Goal: Task Accomplishment & Management: Use online tool/utility

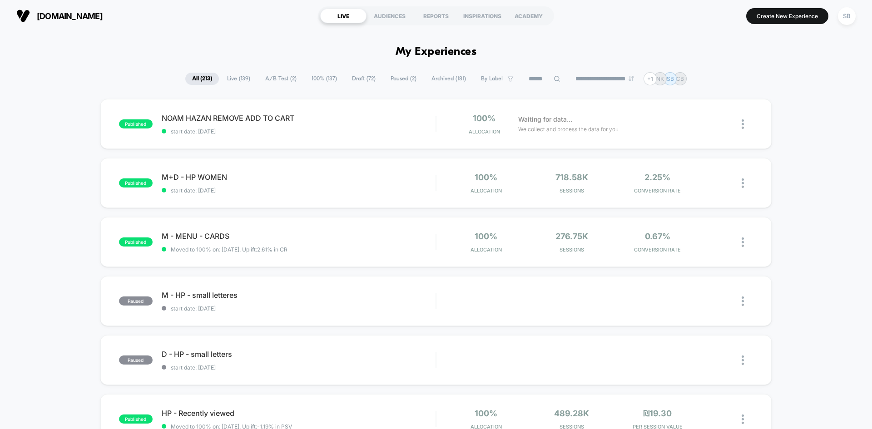
click at [529, 76] on input at bounding box center [544, 79] width 45 height 11
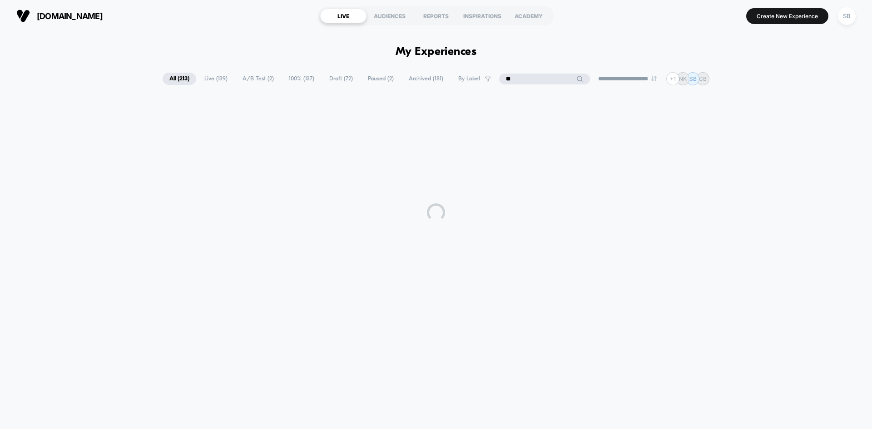
type input "*"
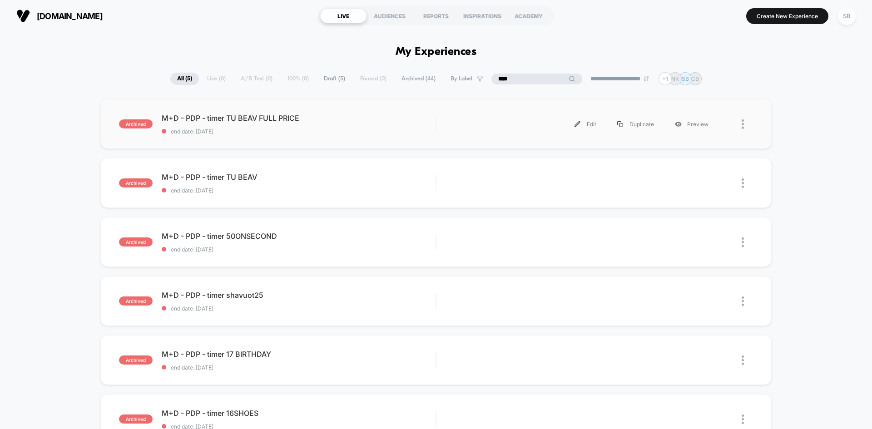
type input "****"
click at [746, 119] on div at bounding box center [746, 124] width 11 height 20
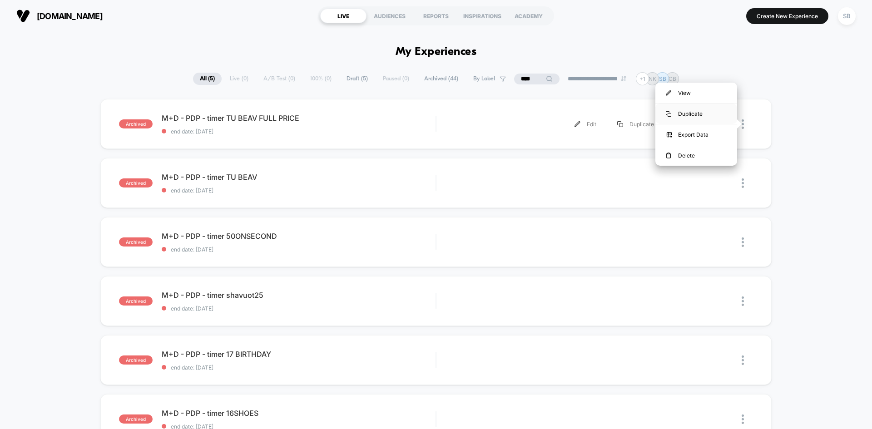
click at [697, 114] on div "Duplicate" at bounding box center [696, 114] width 82 height 20
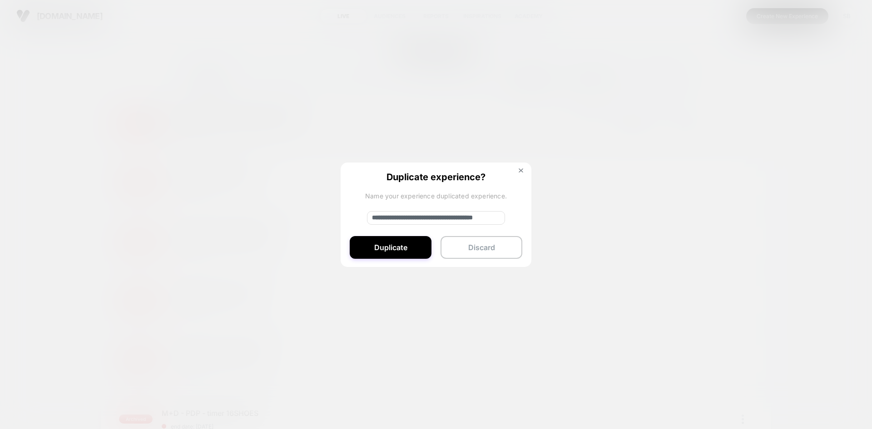
drag, startPoint x: 392, startPoint y: 215, endPoint x: 258, endPoint y: 215, distance: 133.9
click at [741, 134] on div "**********" at bounding box center [746, 124] width 11 height 20
drag, startPoint x: 419, startPoint y: 219, endPoint x: 577, endPoint y: 220, distance: 157.5
click at [741, 134] on div "**********" at bounding box center [746, 124] width 11 height 20
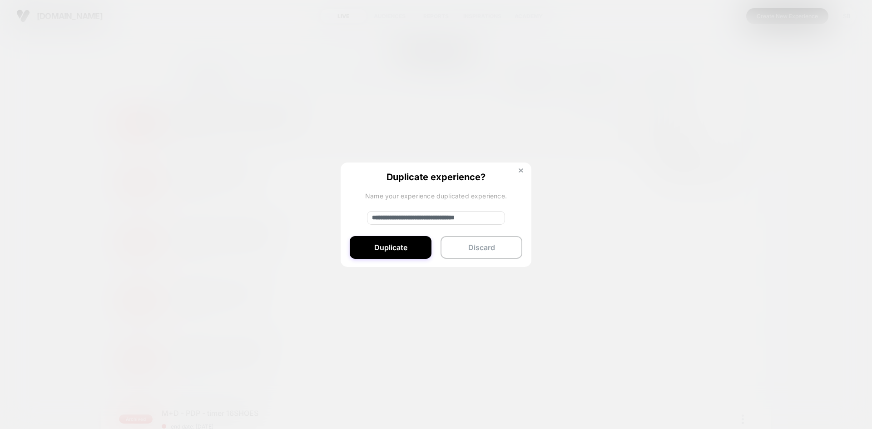
click at [484, 212] on input "**********" at bounding box center [436, 218] width 138 height 14
drag, startPoint x: 547, startPoint y: 211, endPoint x: 679, endPoint y: 208, distance: 131.7
click at [741, 134] on div "**********" at bounding box center [746, 124] width 11 height 20
type input "**********"
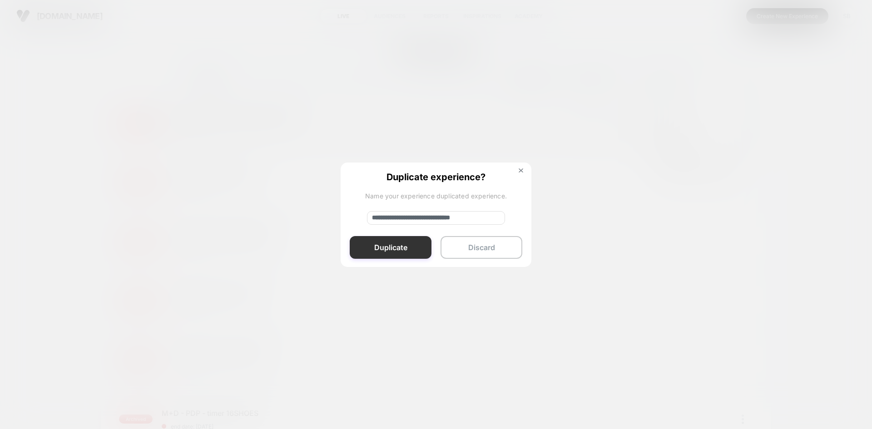
click at [400, 245] on button "Duplicate" at bounding box center [391, 247] width 82 height 23
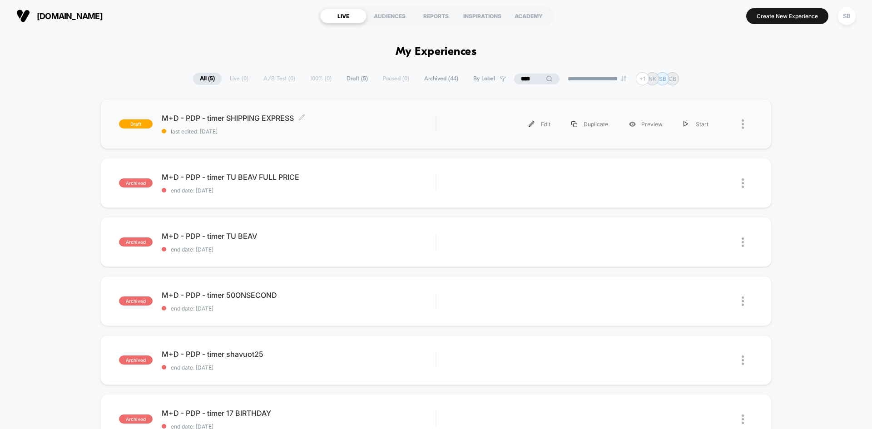
click at [299, 131] on span "last edited: [DATE]" at bounding box center [299, 131] width 274 height 7
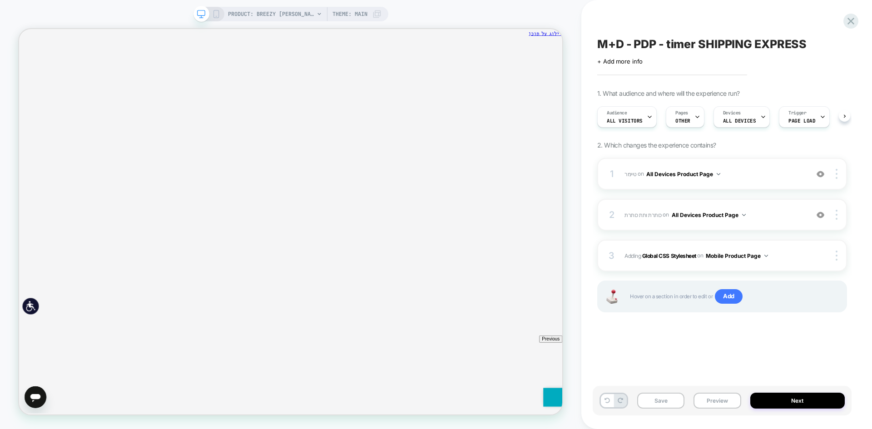
scroll to position [0, 0]
click at [740, 88] on icon "סגירה" at bounding box center [740, 88] width 0 height 0
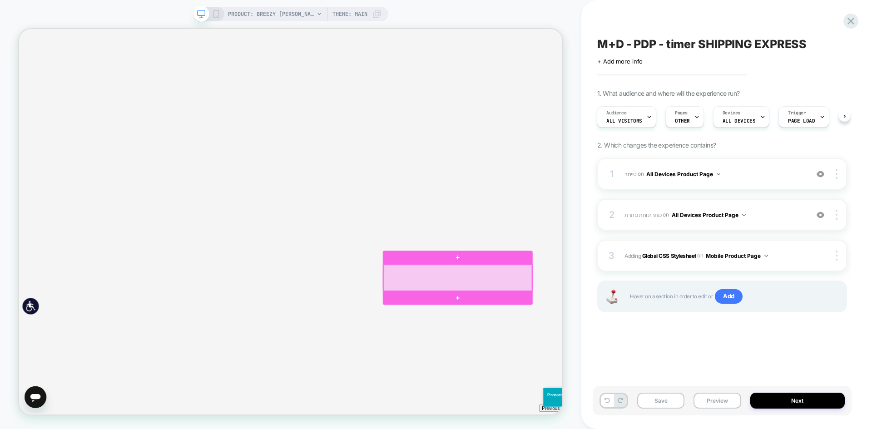
click at [657, 358] on div at bounding box center [604, 360] width 198 height 35
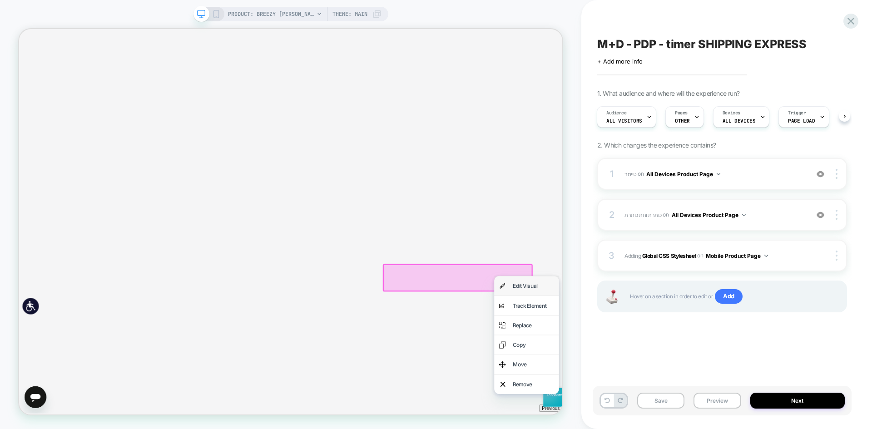
click at [666, 364] on img at bounding box center [663, 371] width 9 height 17
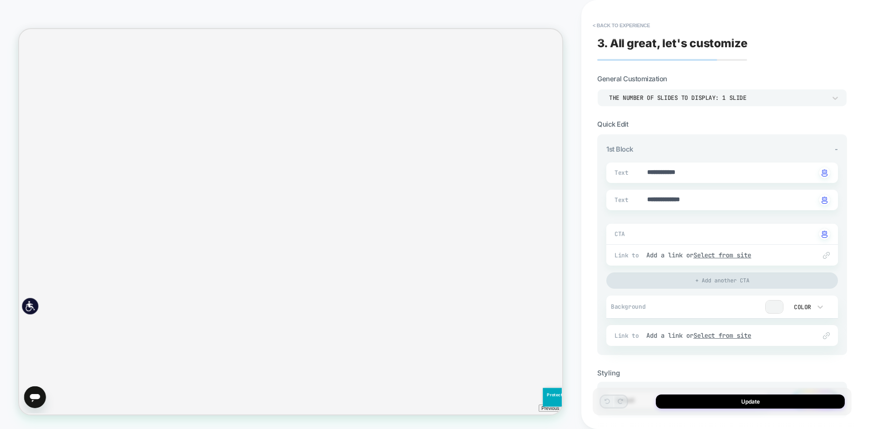
scroll to position [212, 0]
drag, startPoint x: 722, startPoint y: 175, endPoint x: 580, endPoint y: 187, distance: 142.6
type textarea "*"
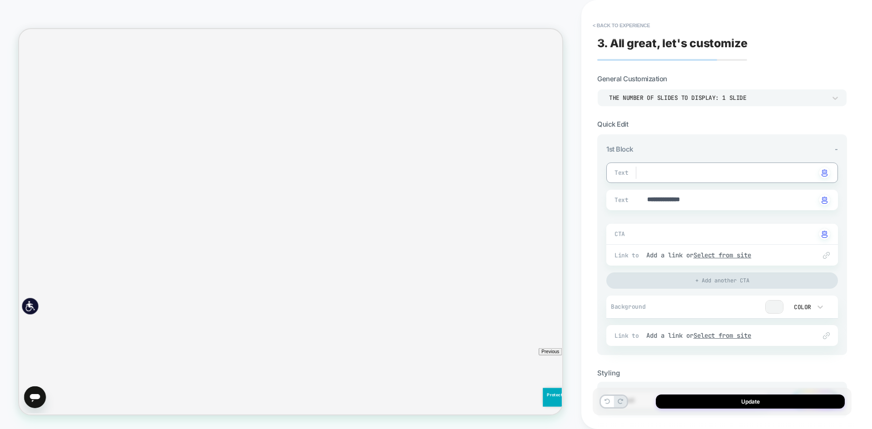
type textarea "*"
type textarea "**********"
drag, startPoint x: 665, startPoint y: 189, endPoint x: 704, endPoint y: 198, distance: 40.2
click at [614, 189] on div "**********" at bounding box center [722, 251] width 232 height 190
drag, startPoint x: 714, startPoint y: 198, endPoint x: 598, endPoint y: 207, distance: 116.1
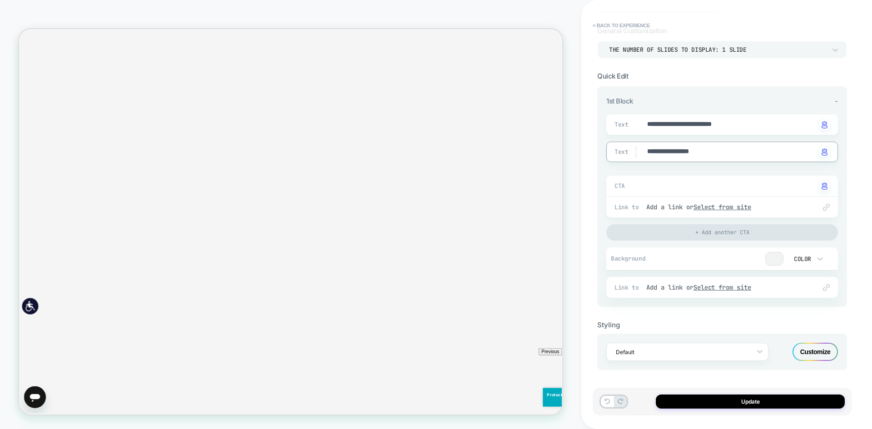
scroll to position [0, 0]
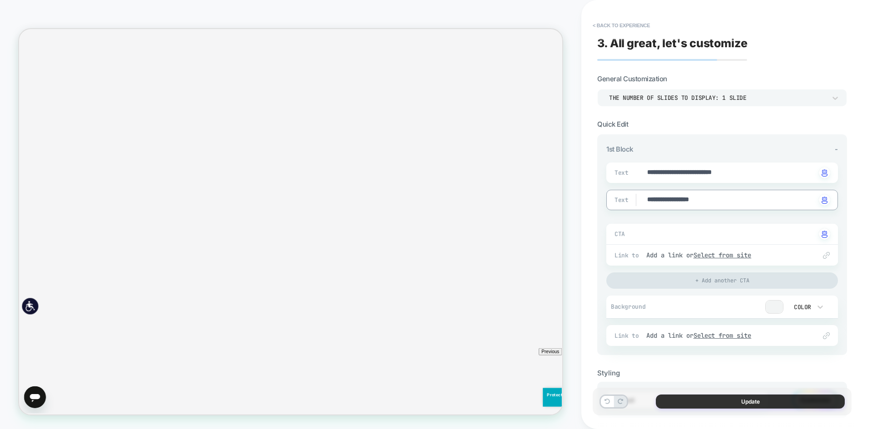
type textarea "**********"
click at [757, 404] on button "Update" at bounding box center [750, 402] width 189 height 14
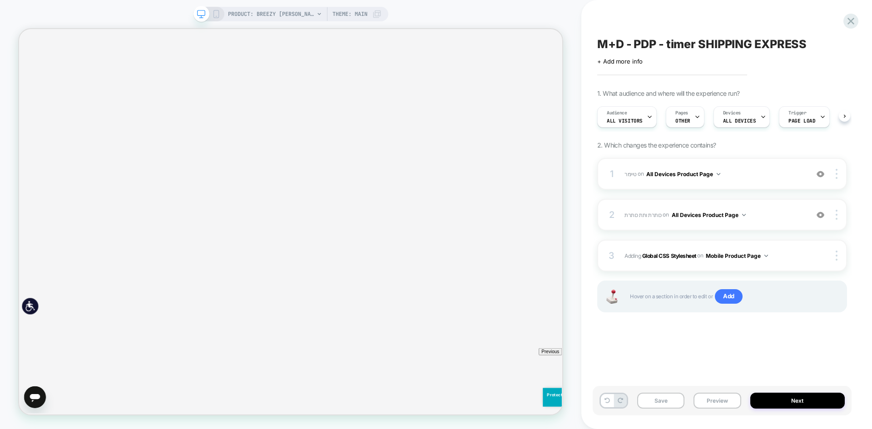
scroll to position [0, 0]
click at [671, 183] on div "1 טיימר Adding Timer AFTER #_loomi_addon_1700417686139_dup1700747692_dup1703748…" at bounding box center [722, 174] width 250 height 32
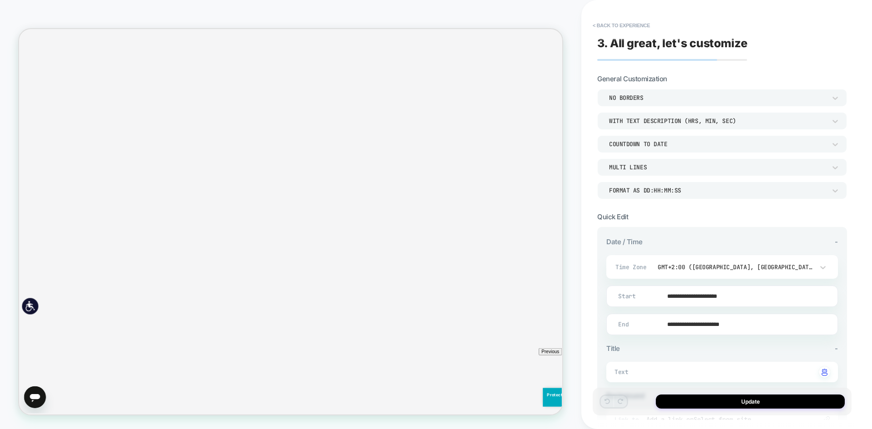
scroll to position [237, 0]
click at [713, 293] on input "**********" at bounding box center [720, 296] width 231 height 21
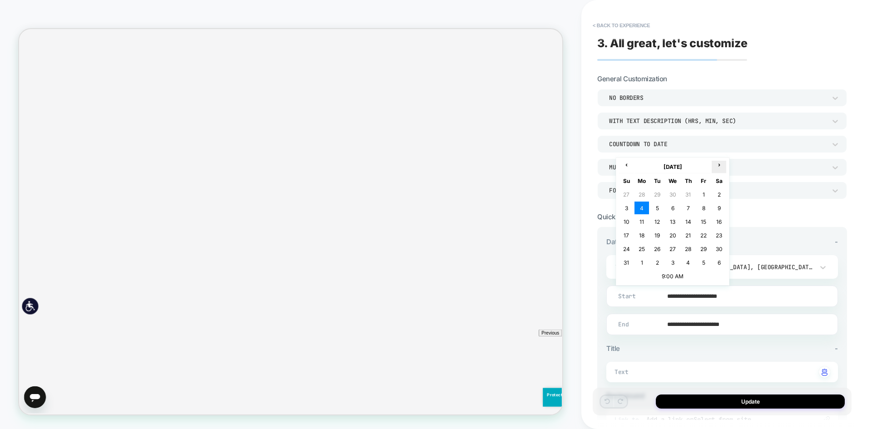
click at [718, 170] on th "›" at bounding box center [718, 167] width 15 height 13
click at [660, 225] on td "16" at bounding box center [657, 221] width 15 height 13
type input "**********"
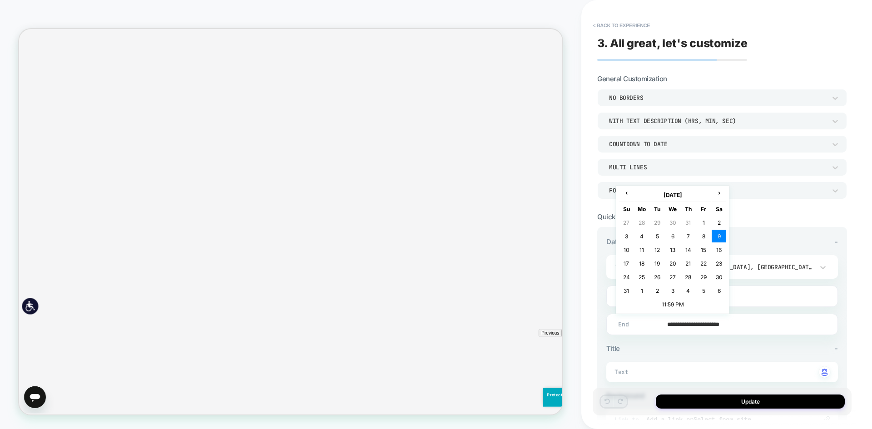
click at [706, 328] on input "**********" at bounding box center [720, 324] width 231 height 21
click at [715, 198] on th "›" at bounding box center [718, 195] width 15 height 13
click at [716, 250] on td "20" at bounding box center [718, 249] width 15 height 13
type input "**********"
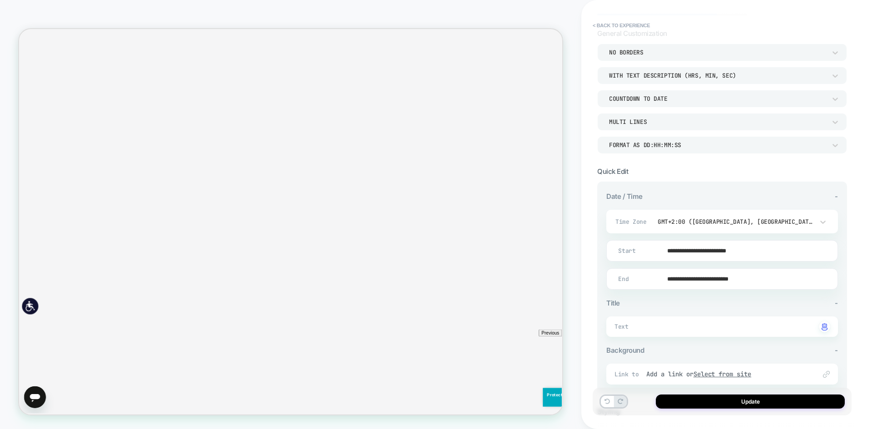
scroll to position [132, 0]
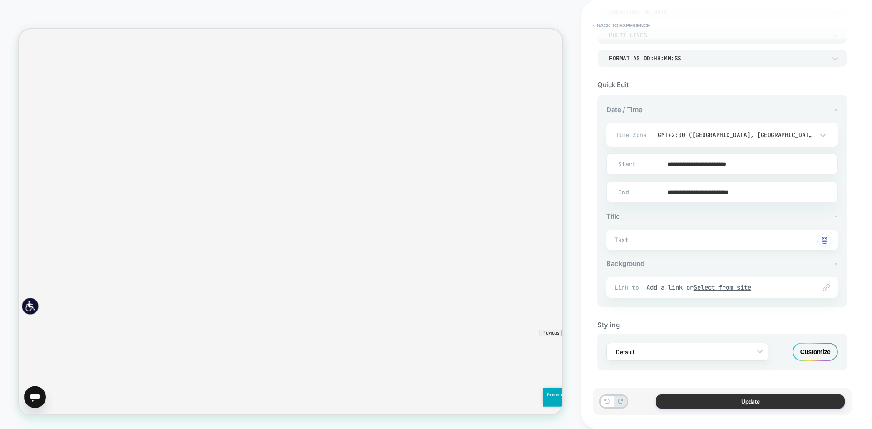
click at [737, 398] on button "Update" at bounding box center [750, 402] width 189 height 14
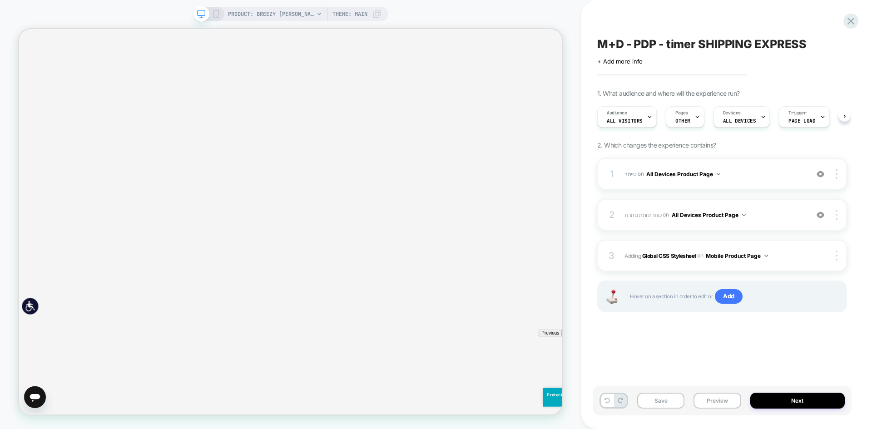
scroll to position [0, 0]
click at [676, 120] on span "OTHER" at bounding box center [682, 121] width 15 height 6
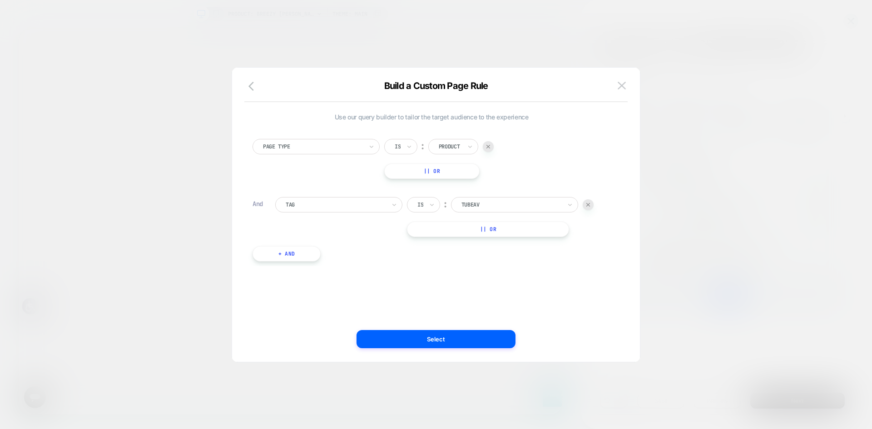
click at [494, 206] on div at bounding box center [511, 205] width 100 height 8
click at [347, 206] on div at bounding box center [336, 205] width 100 height 8
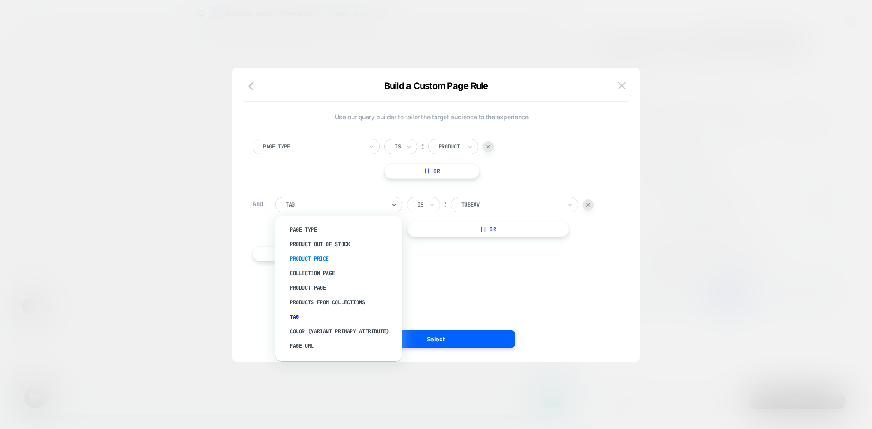
click at [317, 261] on div "Product Price" at bounding box center [343, 259] width 118 height 15
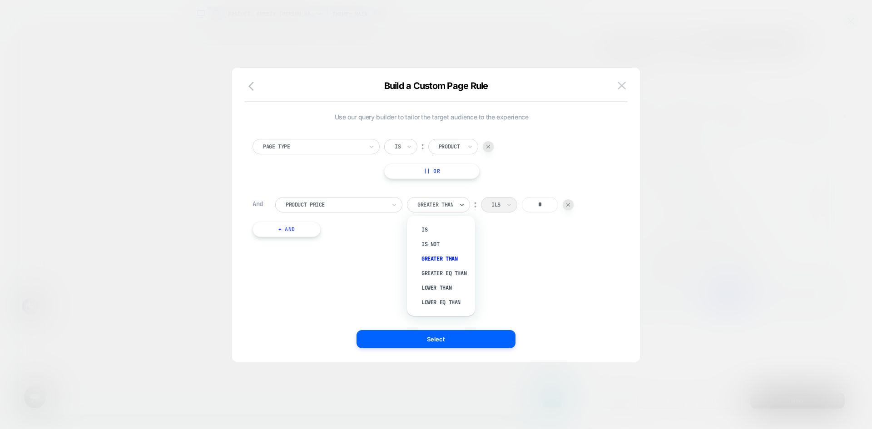
click at [417, 211] on div "Greater Than" at bounding box center [438, 204] width 63 height 15
drag, startPoint x: 530, startPoint y: 202, endPoint x: 561, endPoint y: 202, distance: 30.9
click at [561, 202] on div "Greater Than ︰ ILS *" at bounding box center [490, 204] width 167 height 15
type input "***"
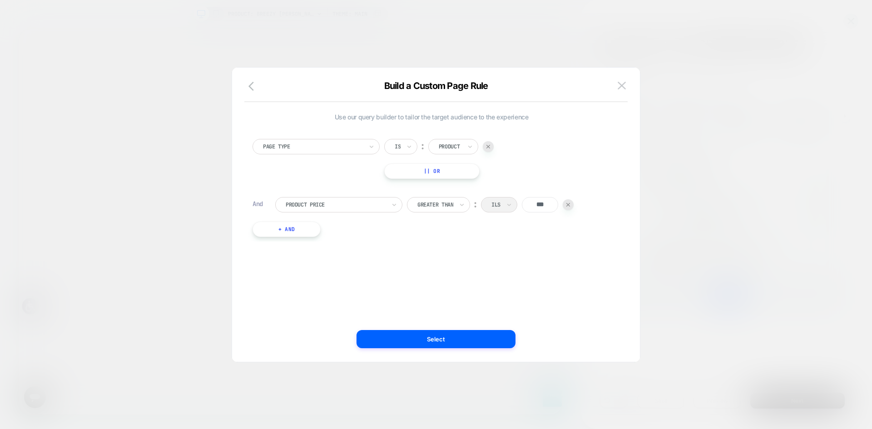
click at [486, 340] on button "Select" at bounding box center [435, 339] width 159 height 18
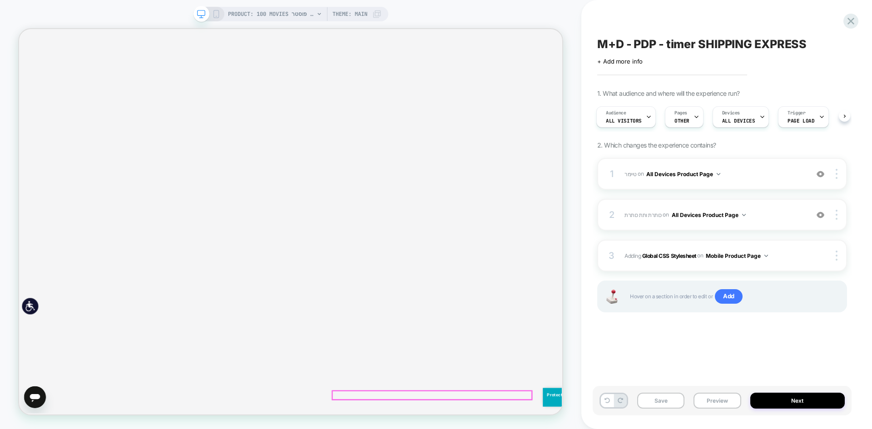
scroll to position [0, 0]
click at [686, 132] on div "1. What audience and where will the experience run? Audience All Visitors Pages…" at bounding box center [722, 212] width 250 height 246
click at [676, 117] on div "Pages OTHER" at bounding box center [681, 117] width 33 height 20
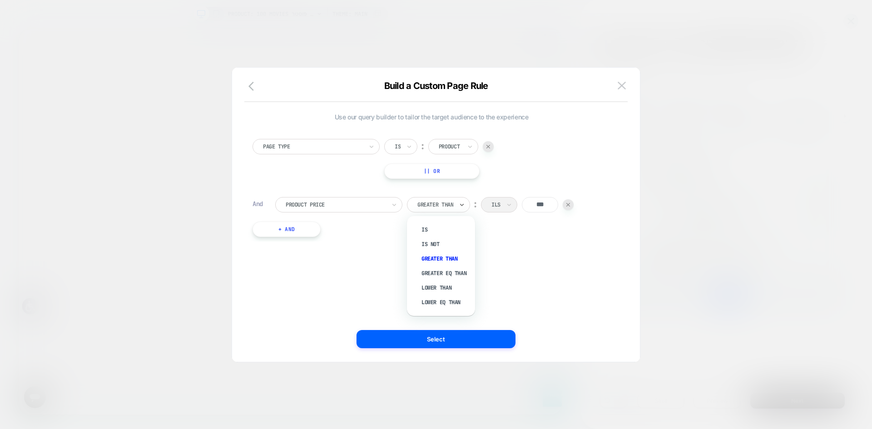
click at [439, 207] on div at bounding box center [435, 205] width 36 height 8
click at [436, 224] on div "Page Type Is ︰ Product || Or And Product Price option Is focused, 1 of 6. 6 res…" at bounding box center [431, 183] width 367 height 116
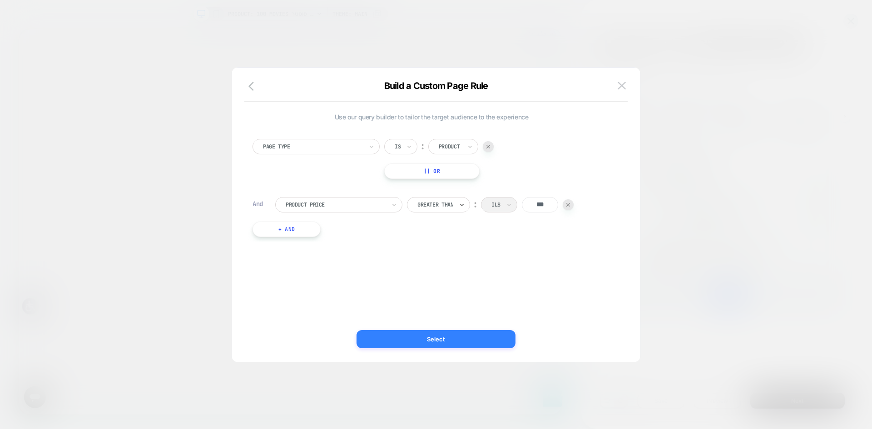
click at [477, 345] on button "Select" at bounding box center [435, 339] width 159 height 18
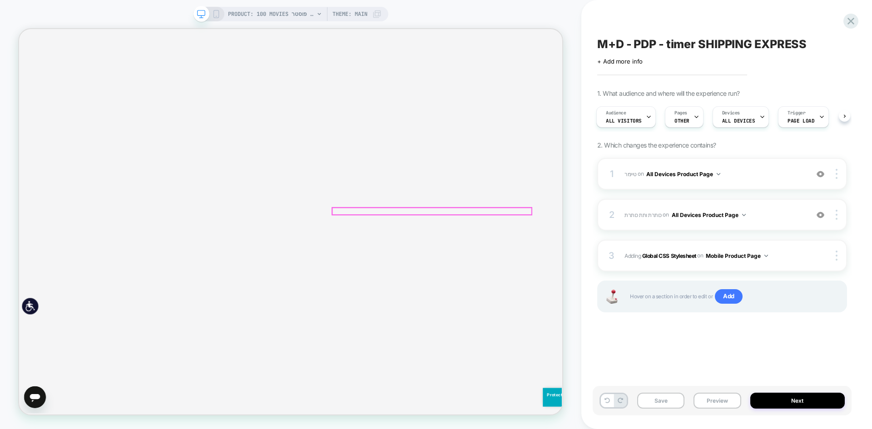
scroll to position [182, 0]
click at [684, 125] on div "Pages OTHER" at bounding box center [681, 117] width 33 height 20
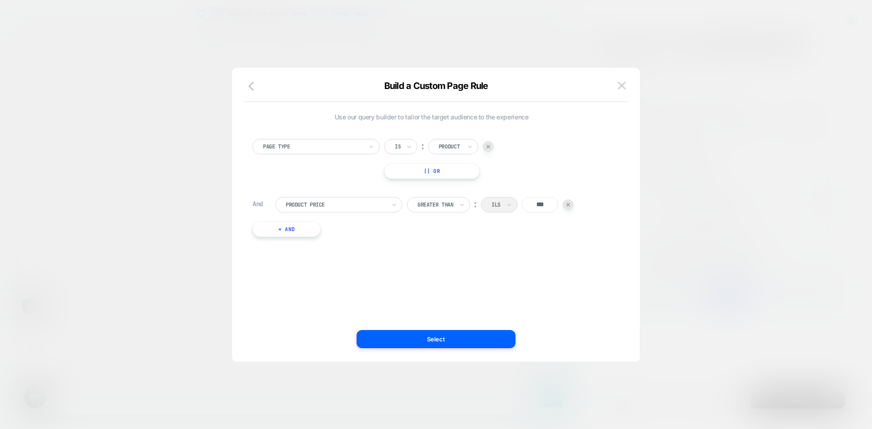
click at [301, 229] on button "+ And" at bounding box center [286, 229] width 68 height 15
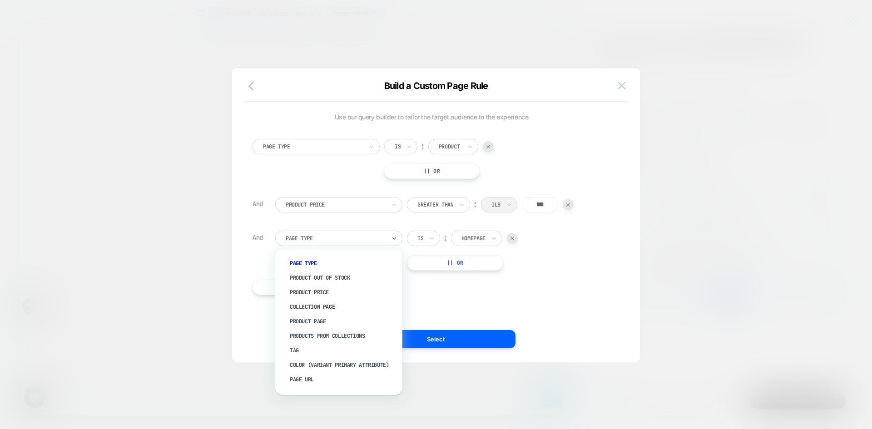
click at [307, 240] on div at bounding box center [336, 238] width 100 height 8
click at [296, 349] on div "Tag" at bounding box center [343, 350] width 118 height 15
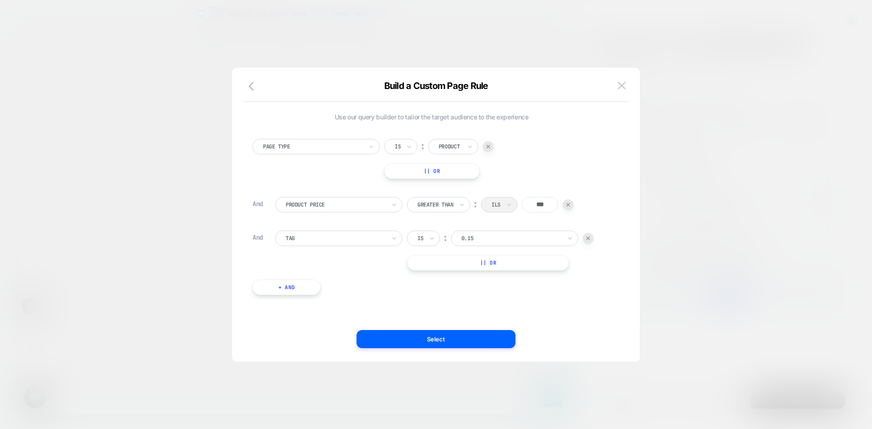
click at [418, 239] on input "text" at bounding box center [419, 238] width 4 height 8
click at [428, 283] on div "Is not" at bounding box center [445, 278] width 59 height 15
click at [476, 239] on input "text" at bounding box center [475, 238] width 4 height 8
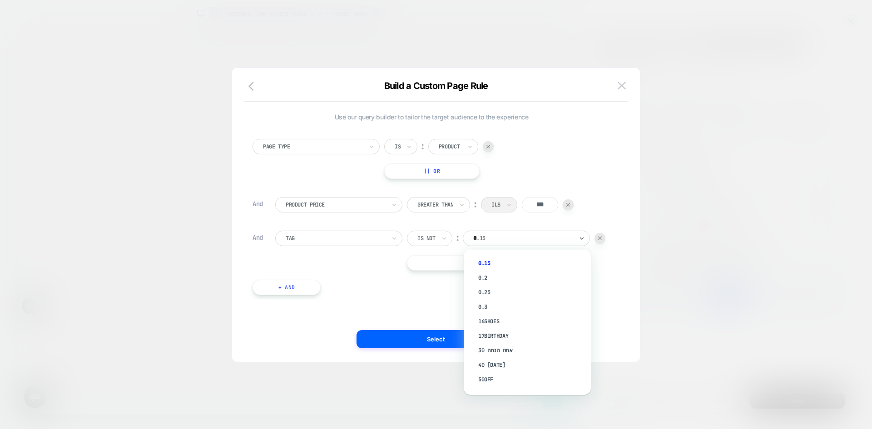
type input "**"
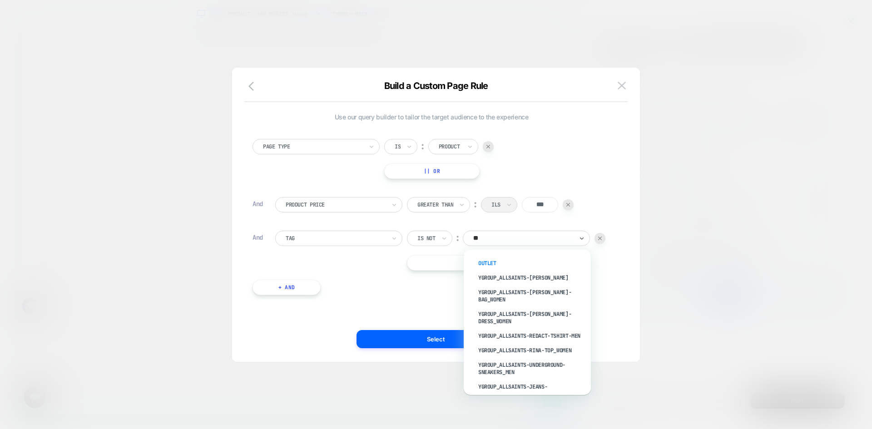
click at [488, 262] on div "OUTLET" at bounding box center [532, 263] width 118 height 15
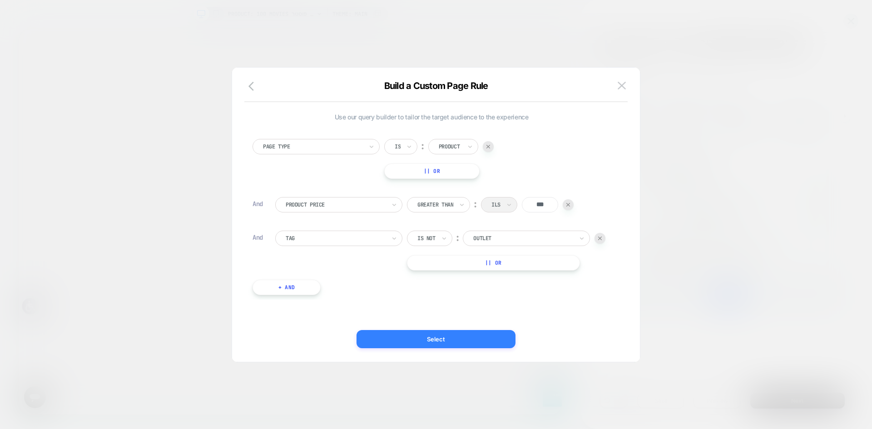
click at [408, 346] on button "Select" at bounding box center [435, 339] width 159 height 18
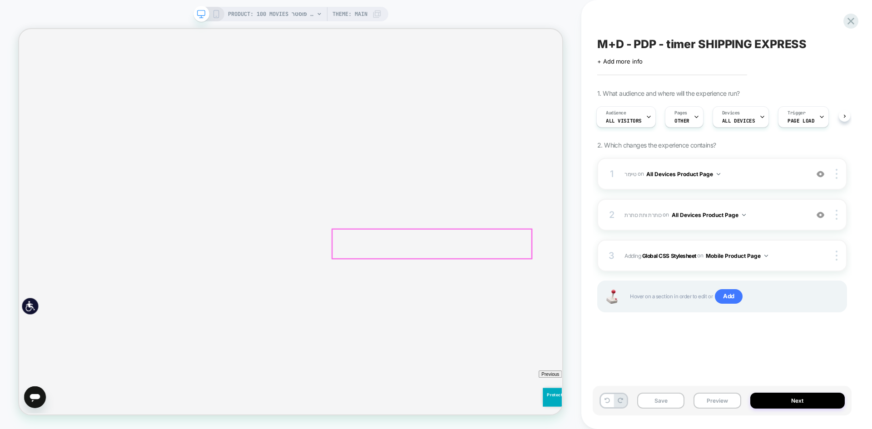
scroll to position [0, 0]
click at [695, 117] on icon at bounding box center [696, 117] width 3 height 2
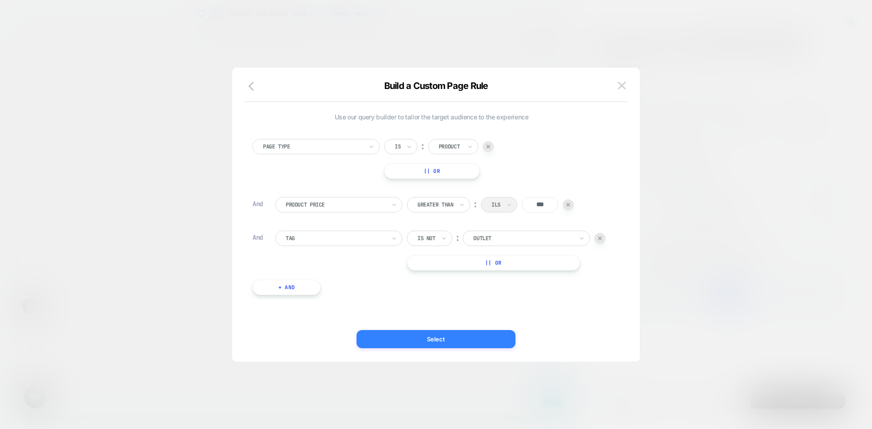
click at [453, 336] on button "Select" at bounding box center [435, 339] width 159 height 18
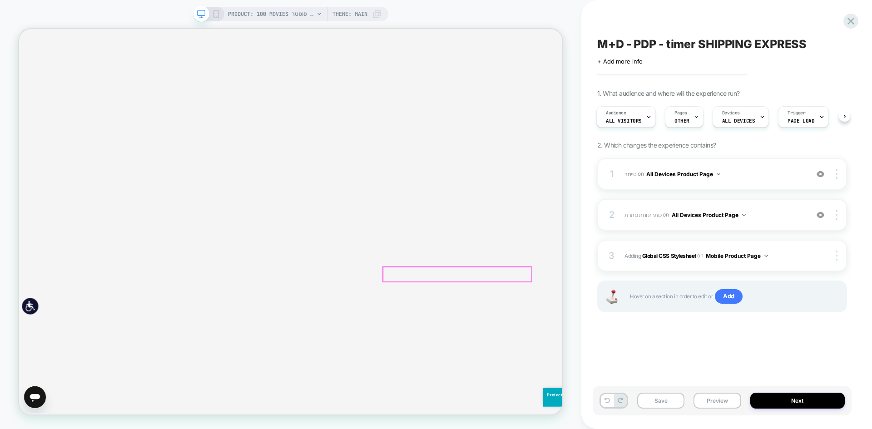
scroll to position [91, 0]
click at [217, 13] on icon at bounding box center [216, 14] width 8 height 8
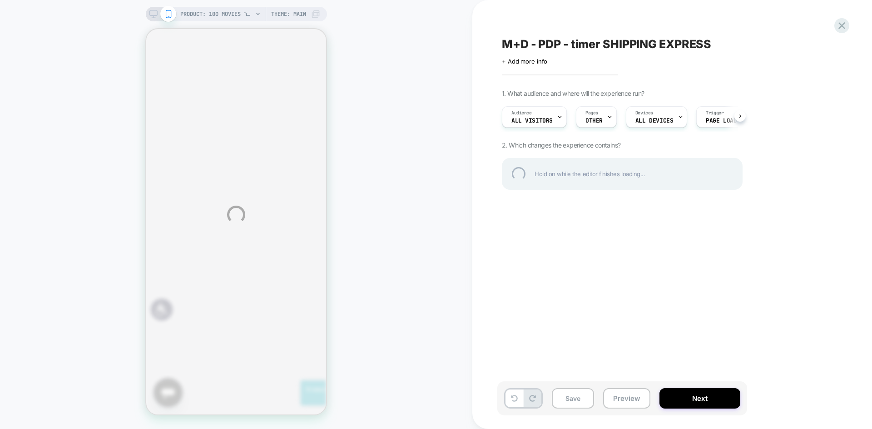
click at [533, 321] on div "PRODUCT: 100 Movies פוסטר [220postmoe999] PRODUCT: 100 Movies פוסטר [220postmoe…" at bounding box center [436, 214] width 872 height 429
click at [152, 10] on div "PRODUCT: 100 Movies פוסטר [220postmoe999] PRODUCT: 100 Movies פוסטר [220postmoe…" at bounding box center [436, 214] width 872 height 429
click at [841, 24] on div at bounding box center [841, 25] width 19 height 19
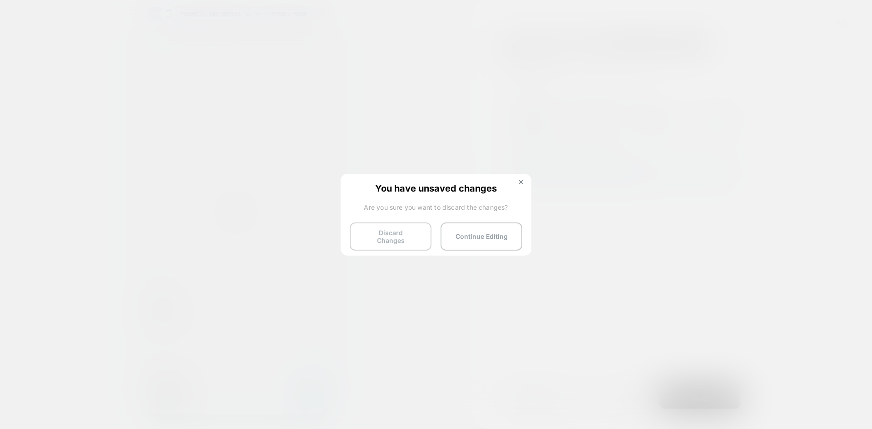
click at [389, 239] on button "Discard Changes" at bounding box center [391, 236] width 82 height 28
